Goal: Navigation & Orientation: Find specific page/section

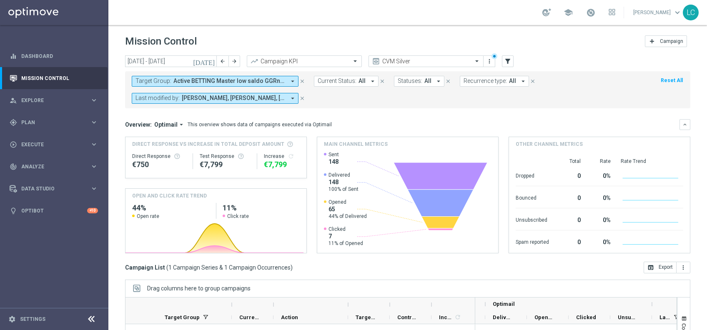
scroll to position [0, 314]
